Goal: Transaction & Acquisition: Purchase product/service

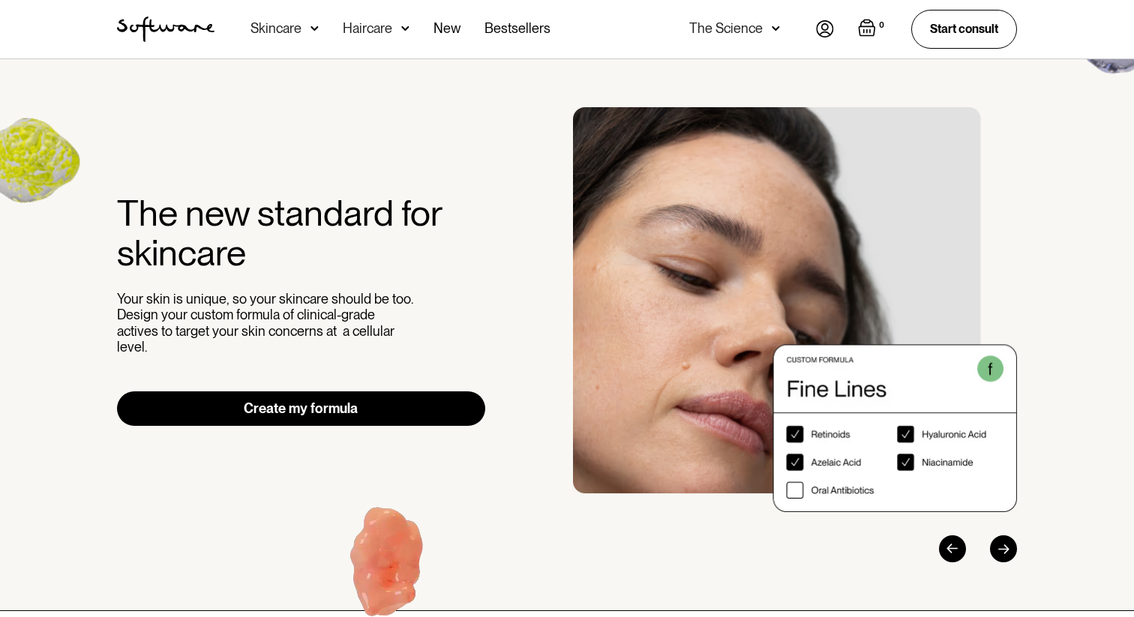
click at [301, 402] on link "Create my formula" at bounding box center [301, 409] width 368 height 35
